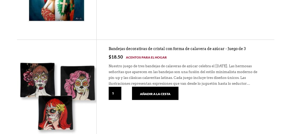
scroll to position [29, 0]
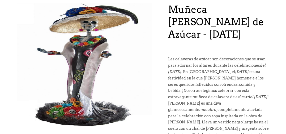
scroll to position [71, 0]
